Goal: Download file/media

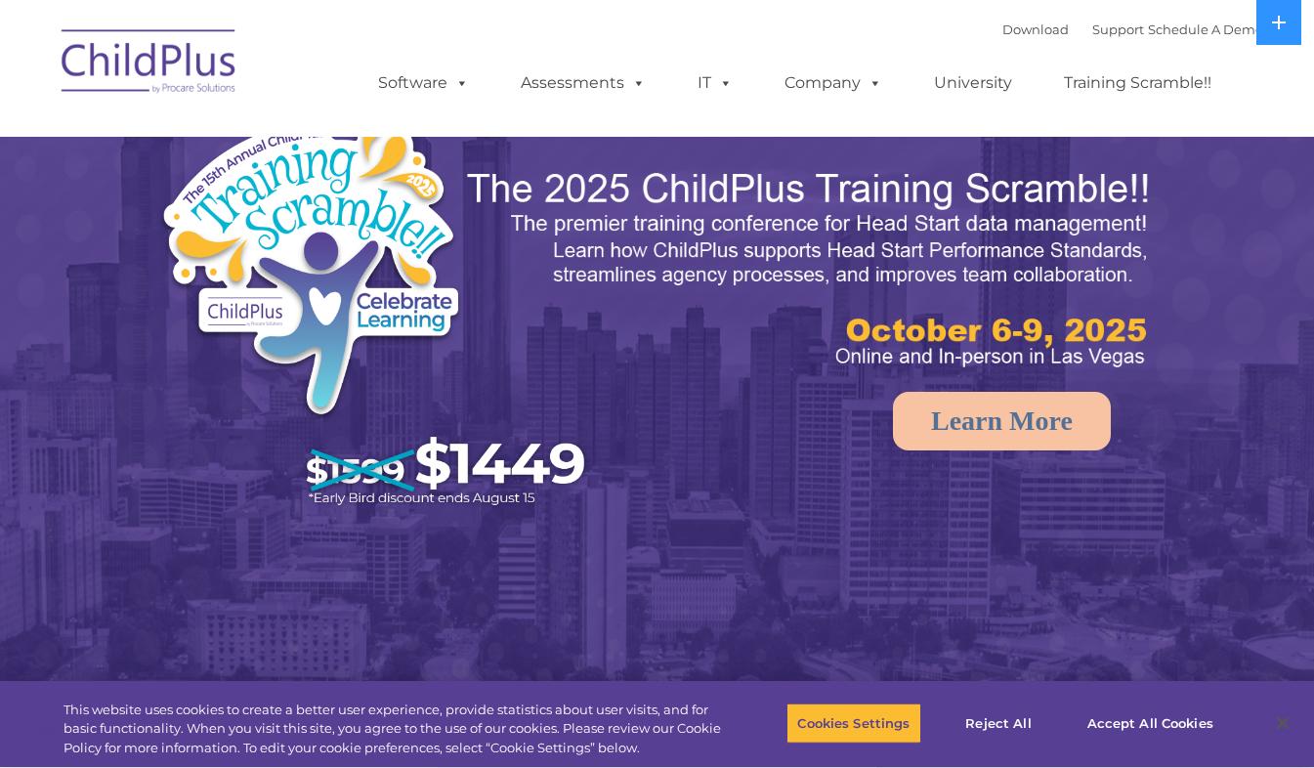
select select "MEDIUM"
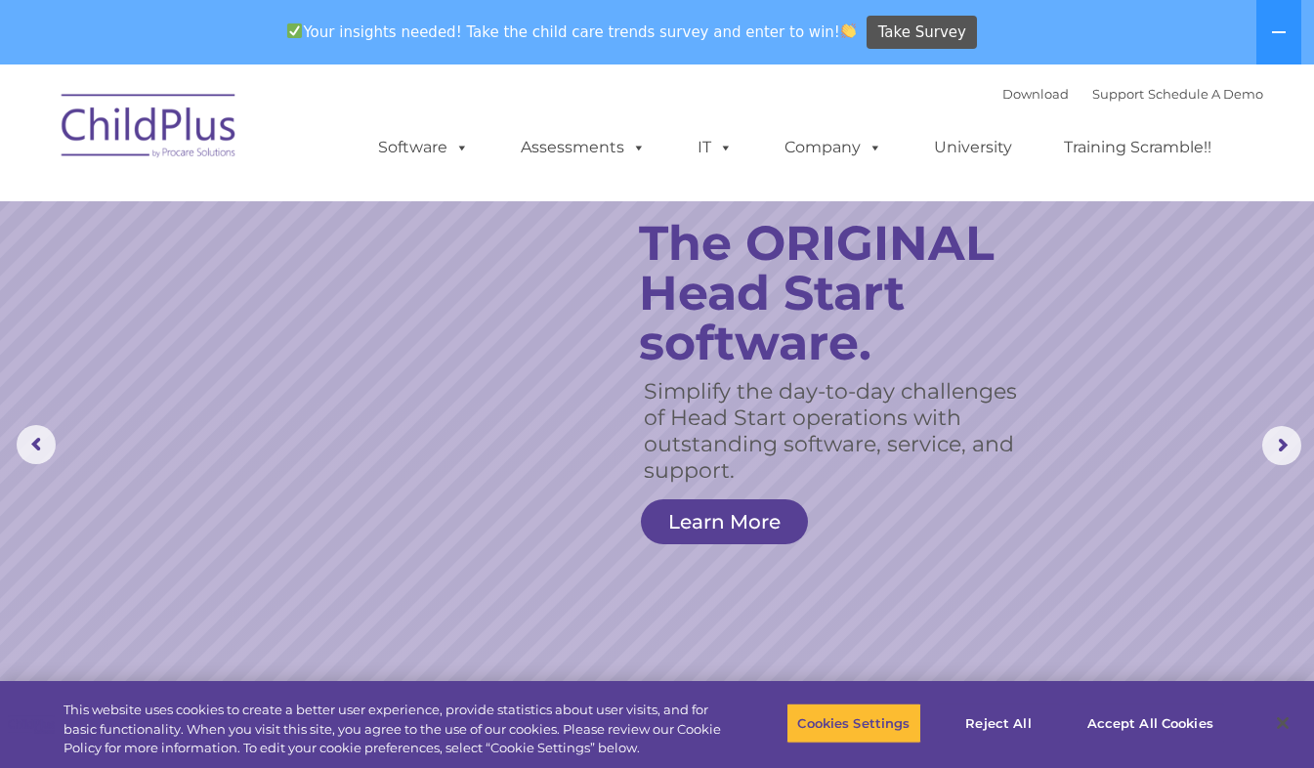
click at [147, 134] on img at bounding box center [149, 129] width 195 height 98
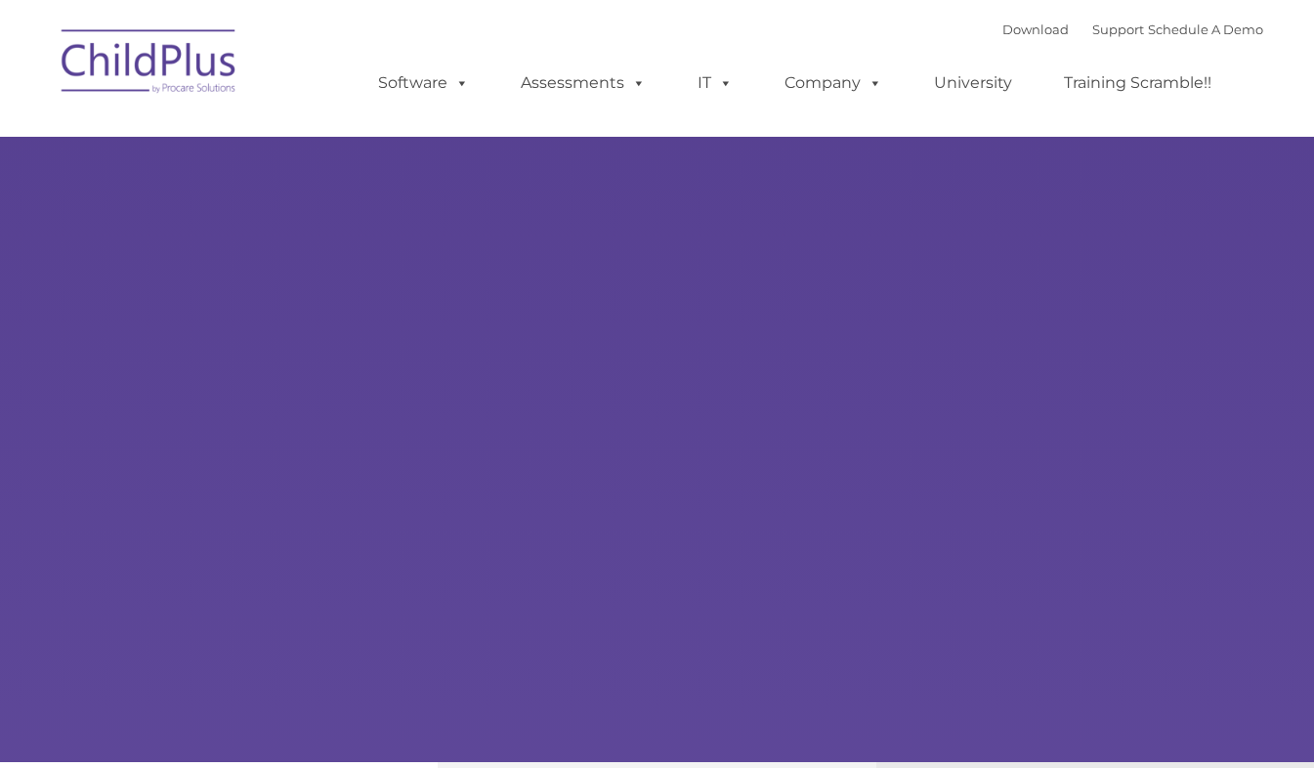
type input ""
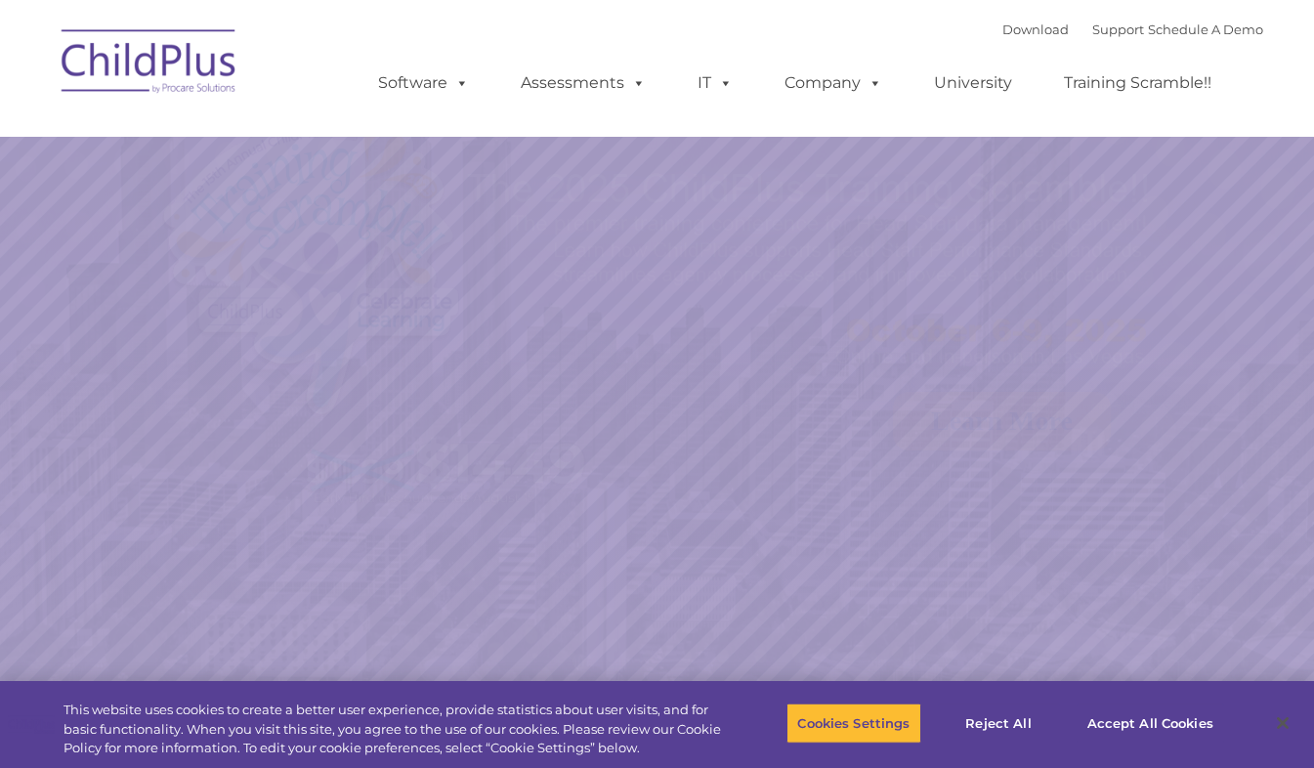
select select "MEDIUM"
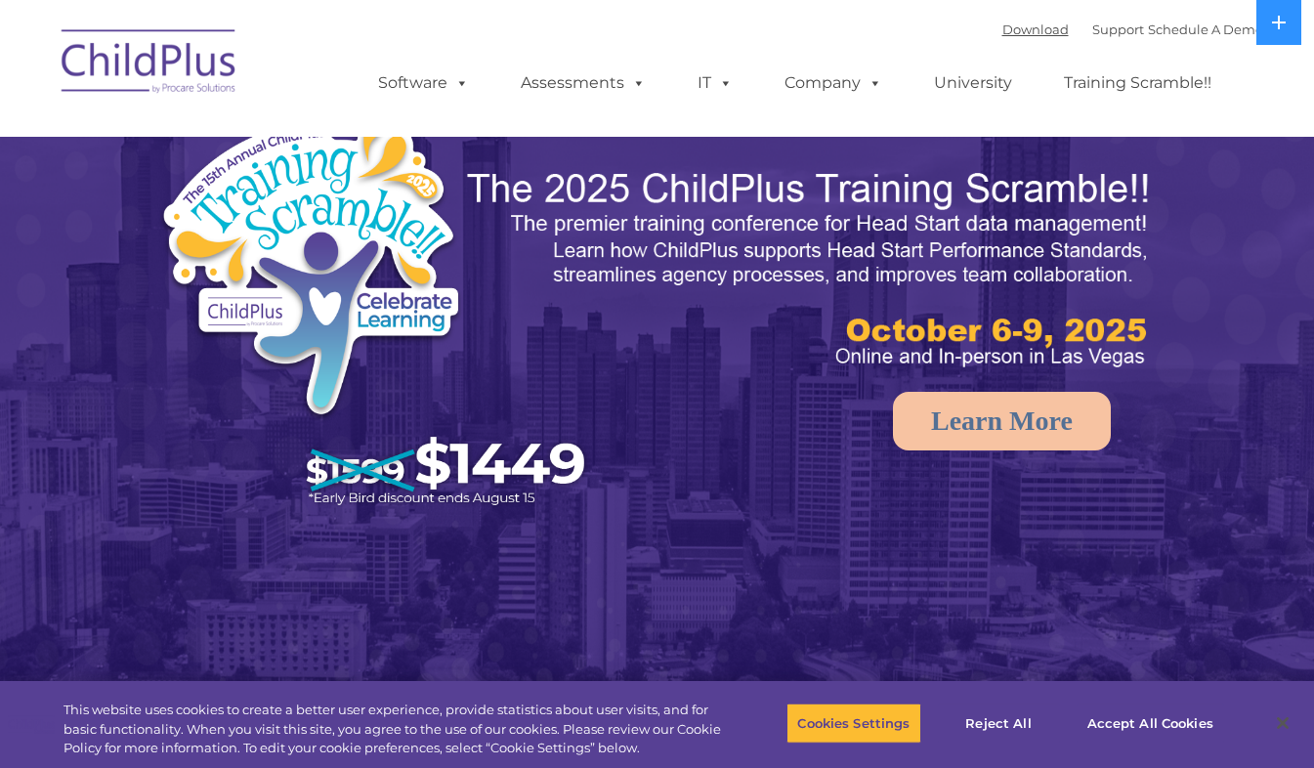
click at [1018, 35] on link "Download" at bounding box center [1035, 29] width 66 height 16
